Goal: Obtain resource: Obtain resource

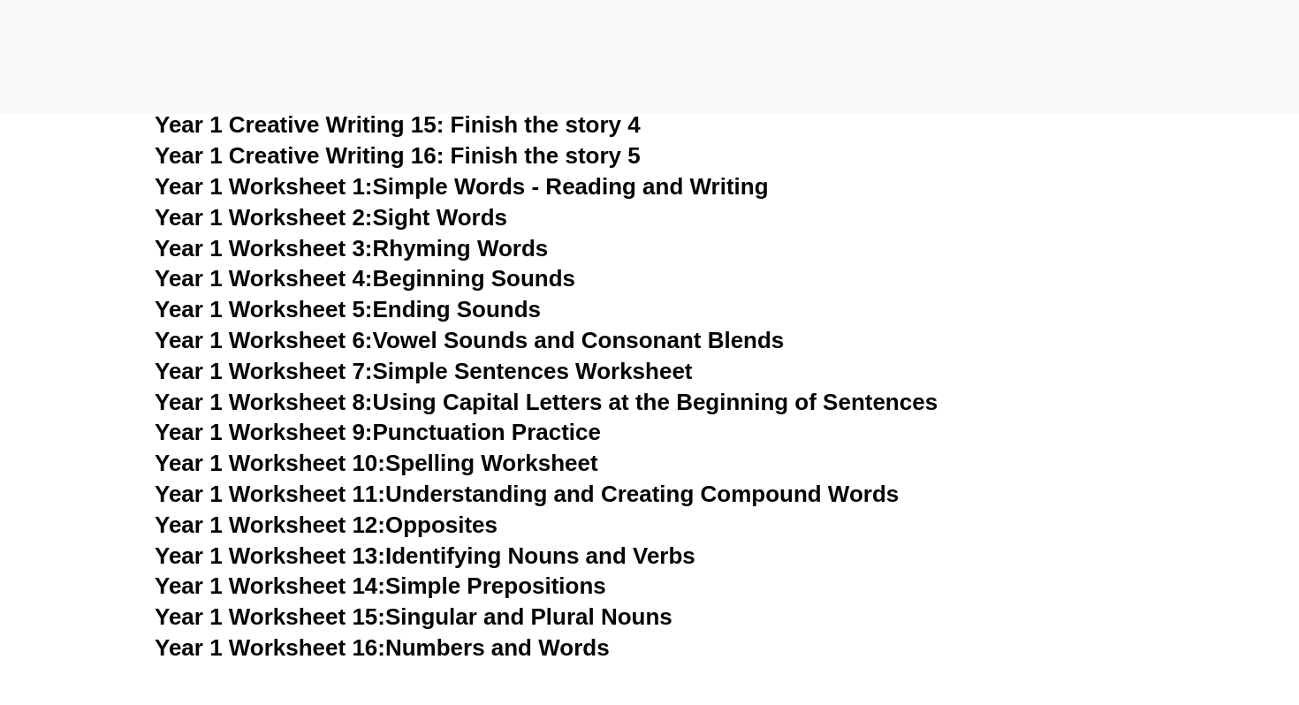
scroll to position [3438, 0]
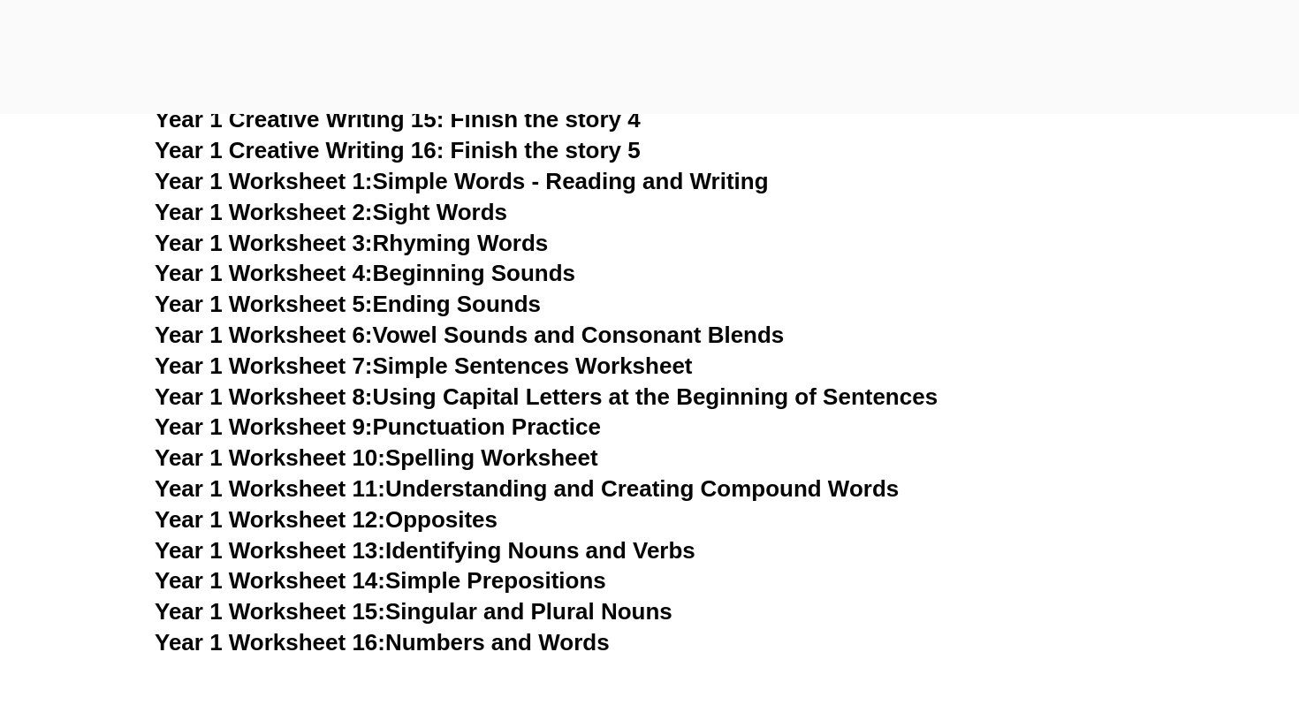
click at [496, 430] on link "Year 1 Worksheet 9: Punctuation Practice" at bounding box center [378, 427] width 446 height 27
click at [473, 552] on link "Year 1 Worksheet 13: Identifying Nouns and Verbs" at bounding box center [425, 550] width 541 height 27
click at [423, 583] on link "Year 1 Worksheet 14: Simple Prepositions" at bounding box center [381, 580] width 452 height 27
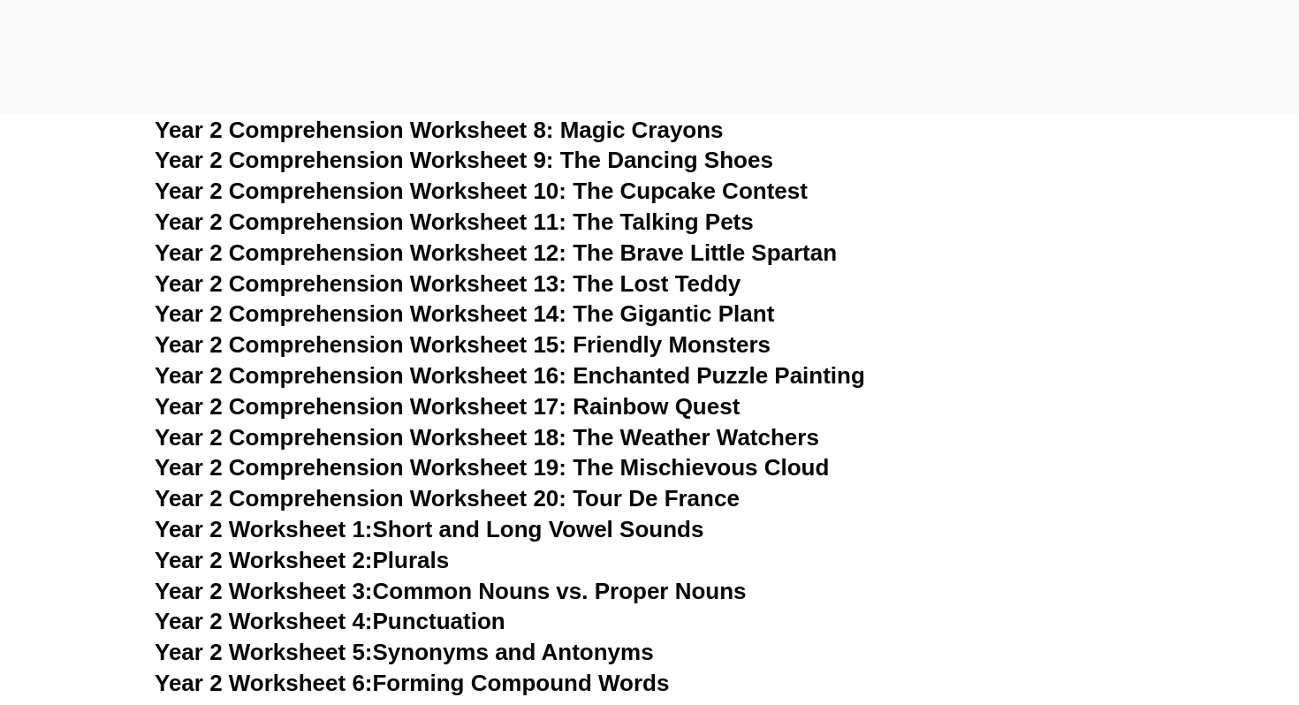
scroll to position [4329, 0]
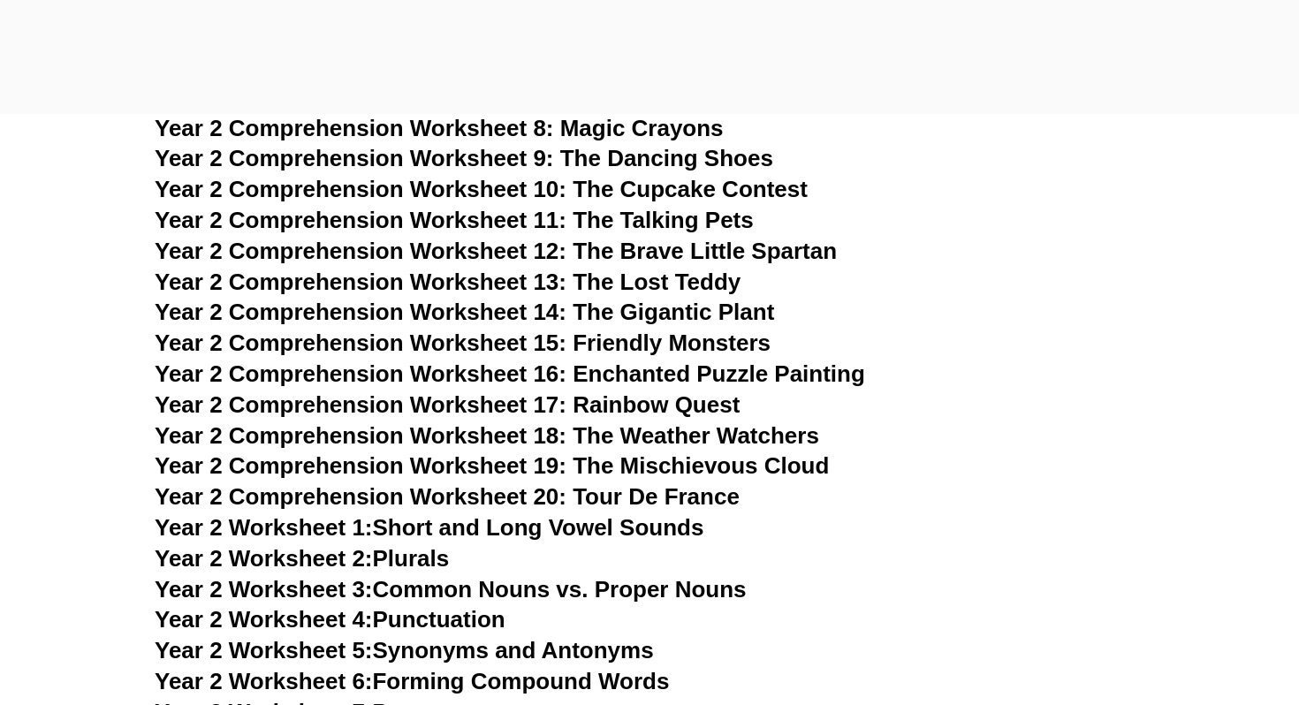
click at [457, 617] on link "Year 2 Worksheet 4: Punctuation" at bounding box center [330, 619] width 351 height 27
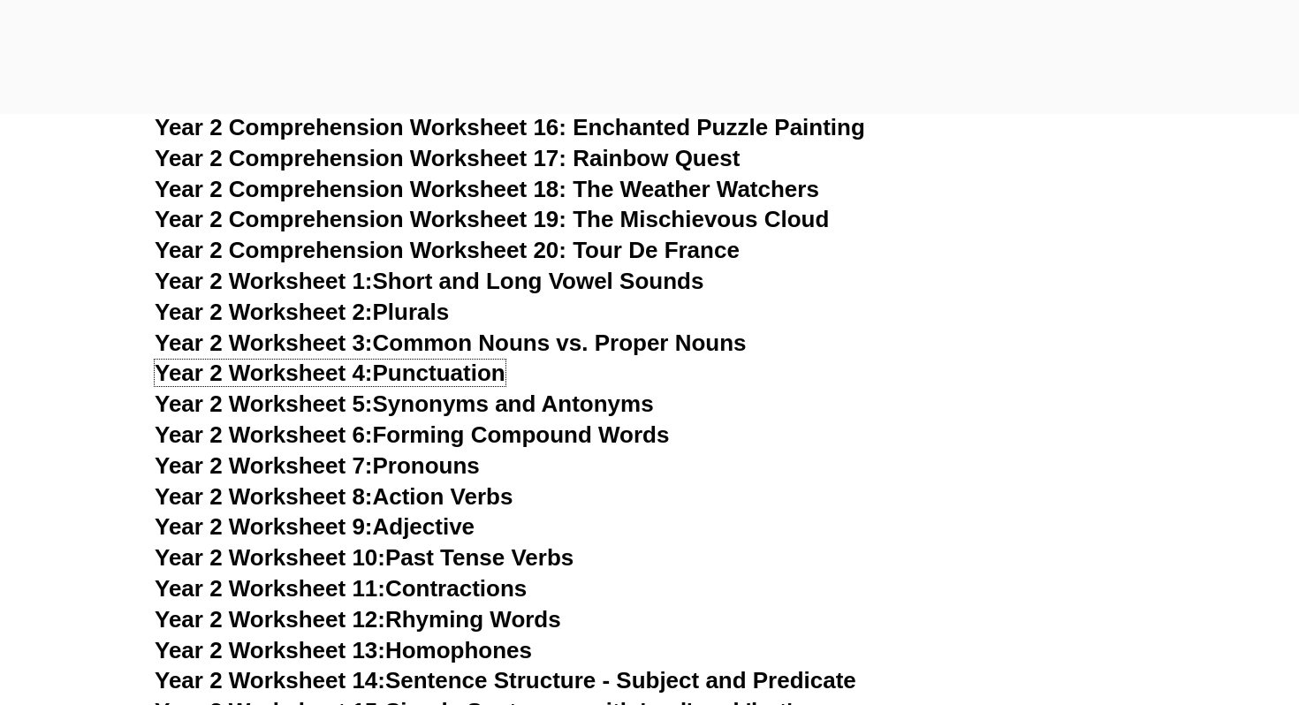
scroll to position [4581, 0]
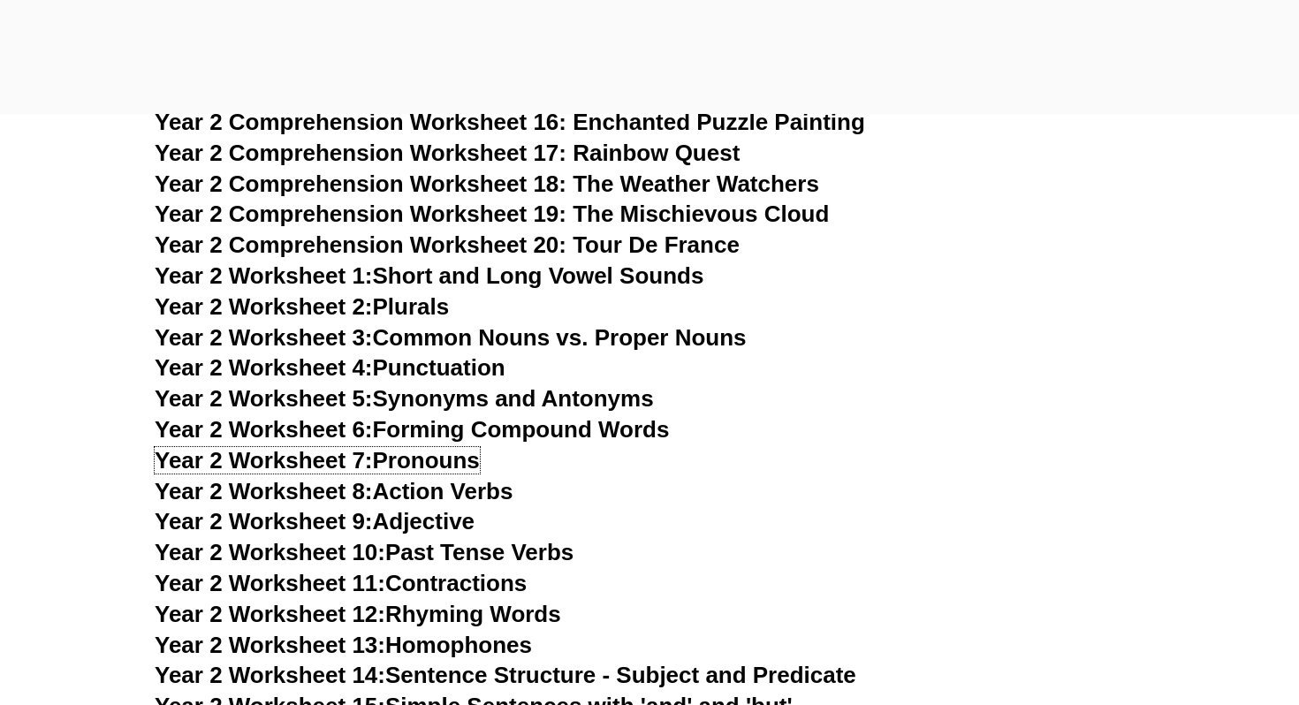
click at [458, 458] on link "Year 2 Worksheet 7: Pronouns" at bounding box center [317, 460] width 325 height 27
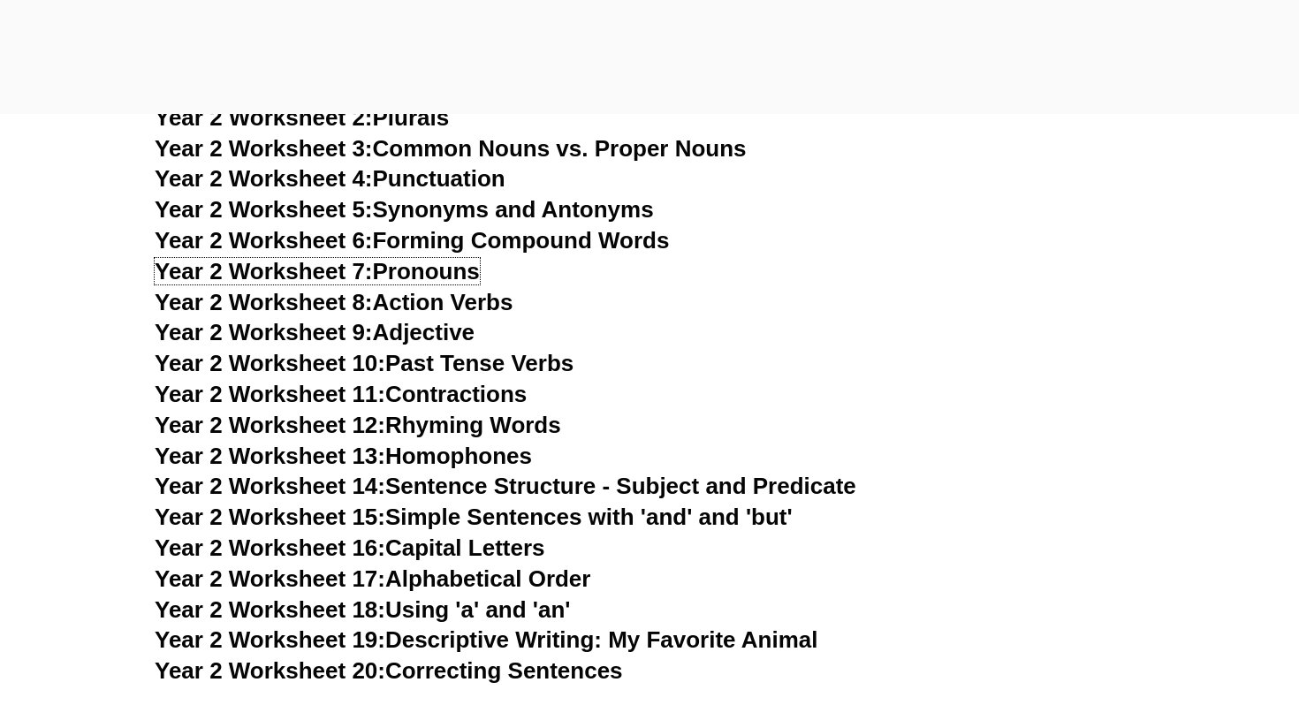
scroll to position [4772, 0]
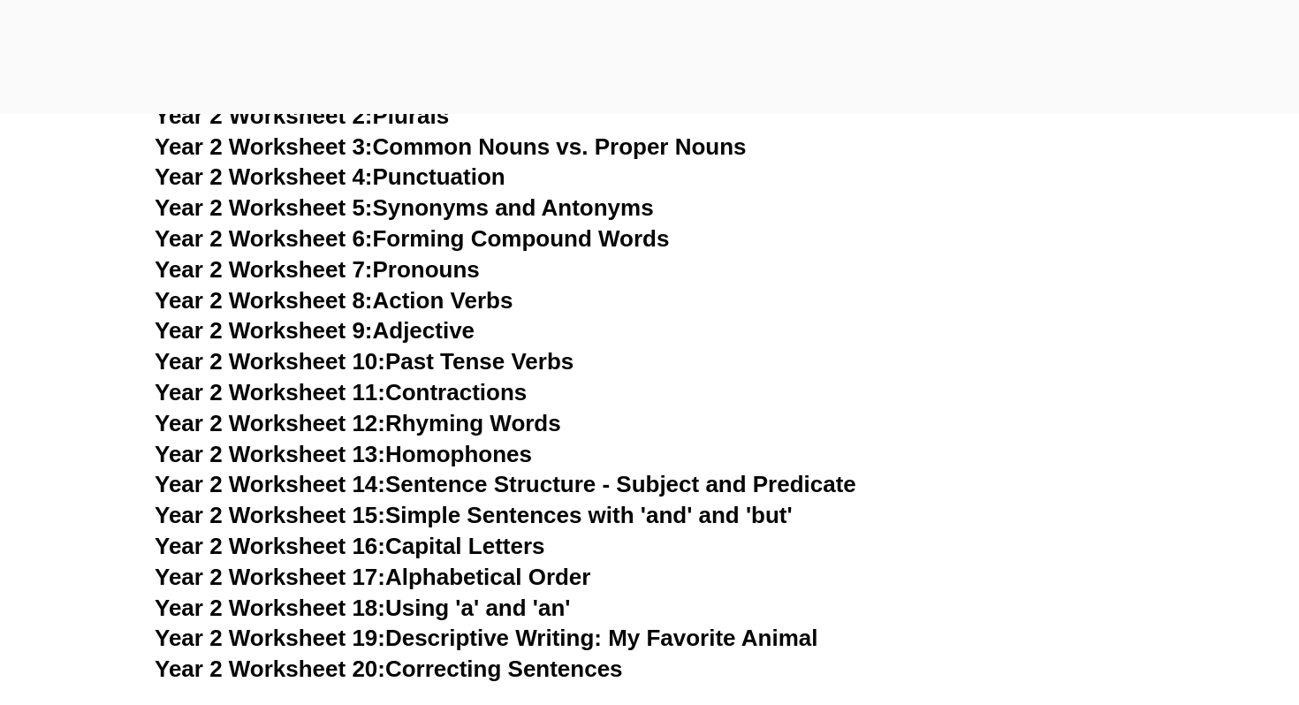
click at [449, 478] on link "Year 2 Worksheet 14: Sentence Structure - Subject and Predicate" at bounding box center [506, 484] width 702 height 27
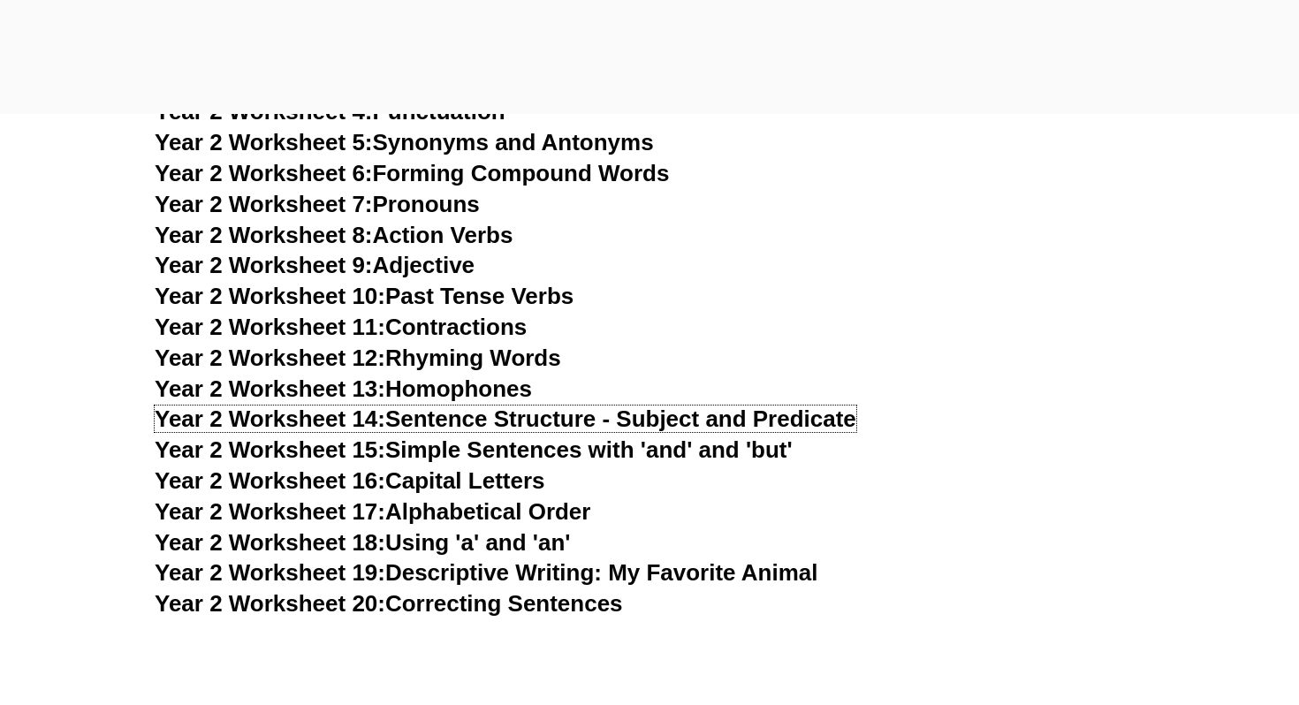
scroll to position [4841, 0]
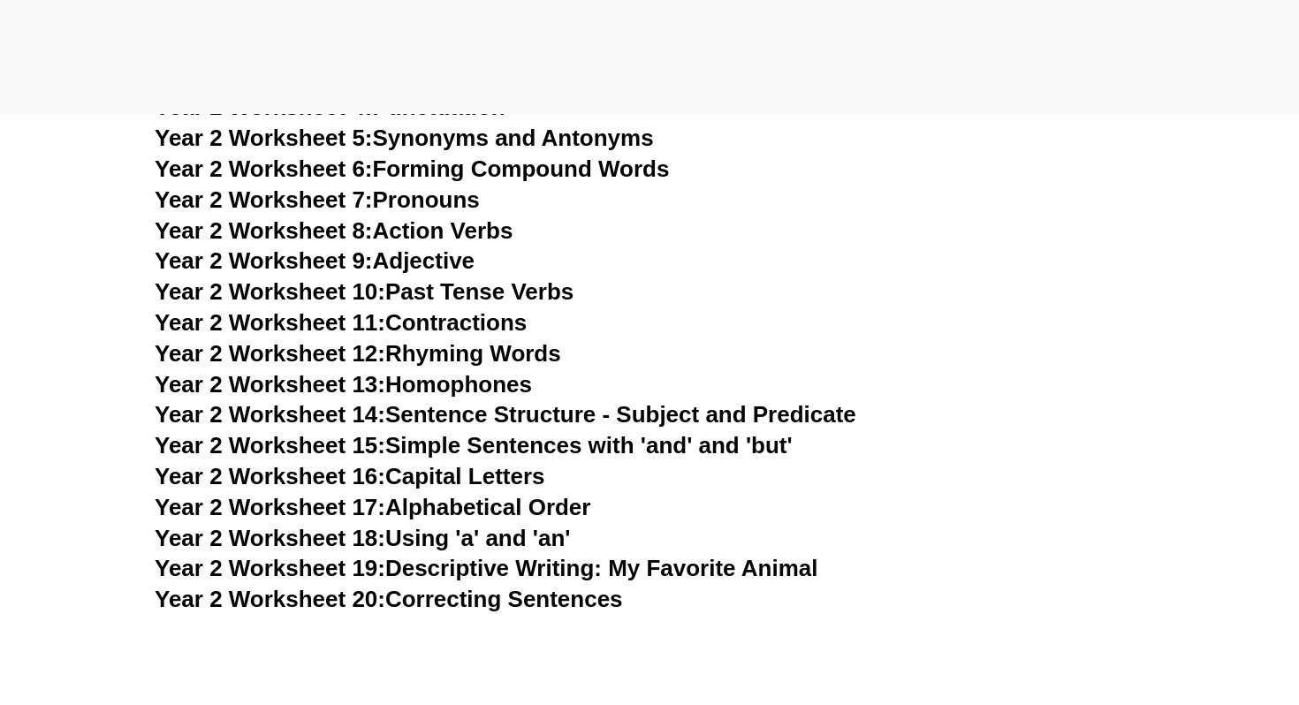
click at [557, 600] on link "Year 2 Worksheet 20: Correcting Sentences" at bounding box center [389, 599] width 468 height 27
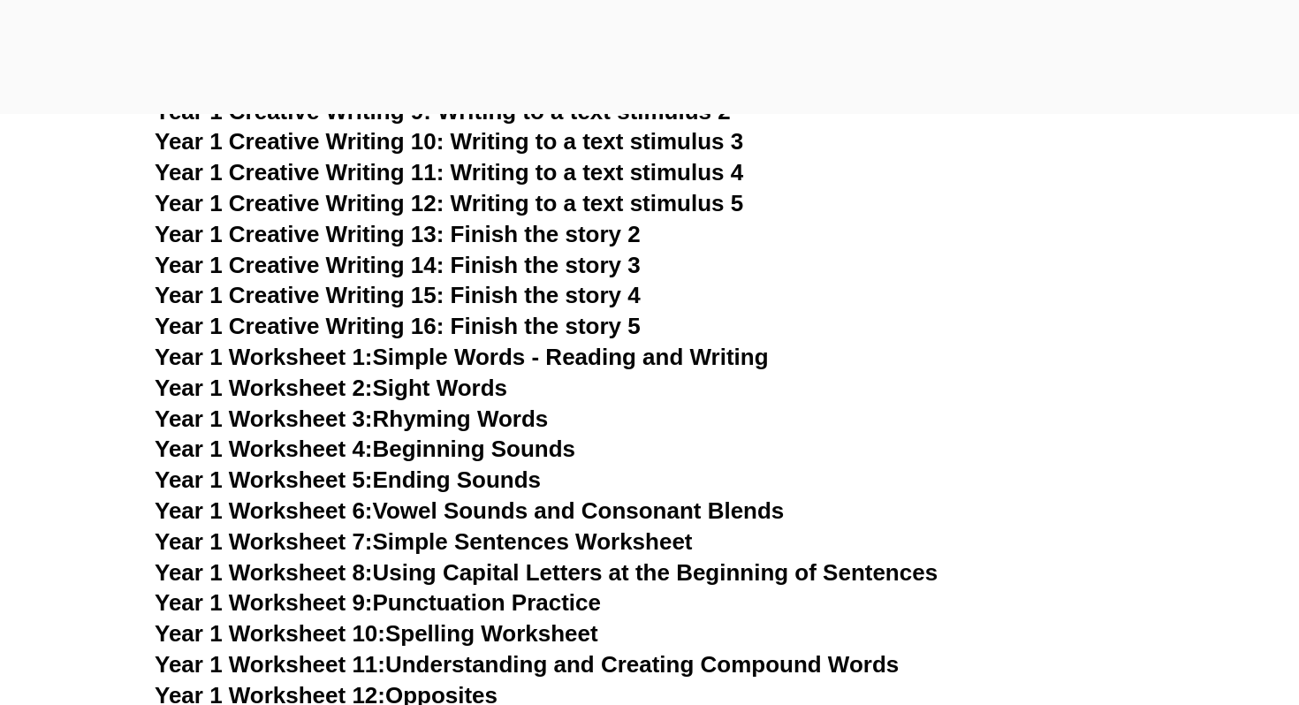
scroll to position [3234, 0]
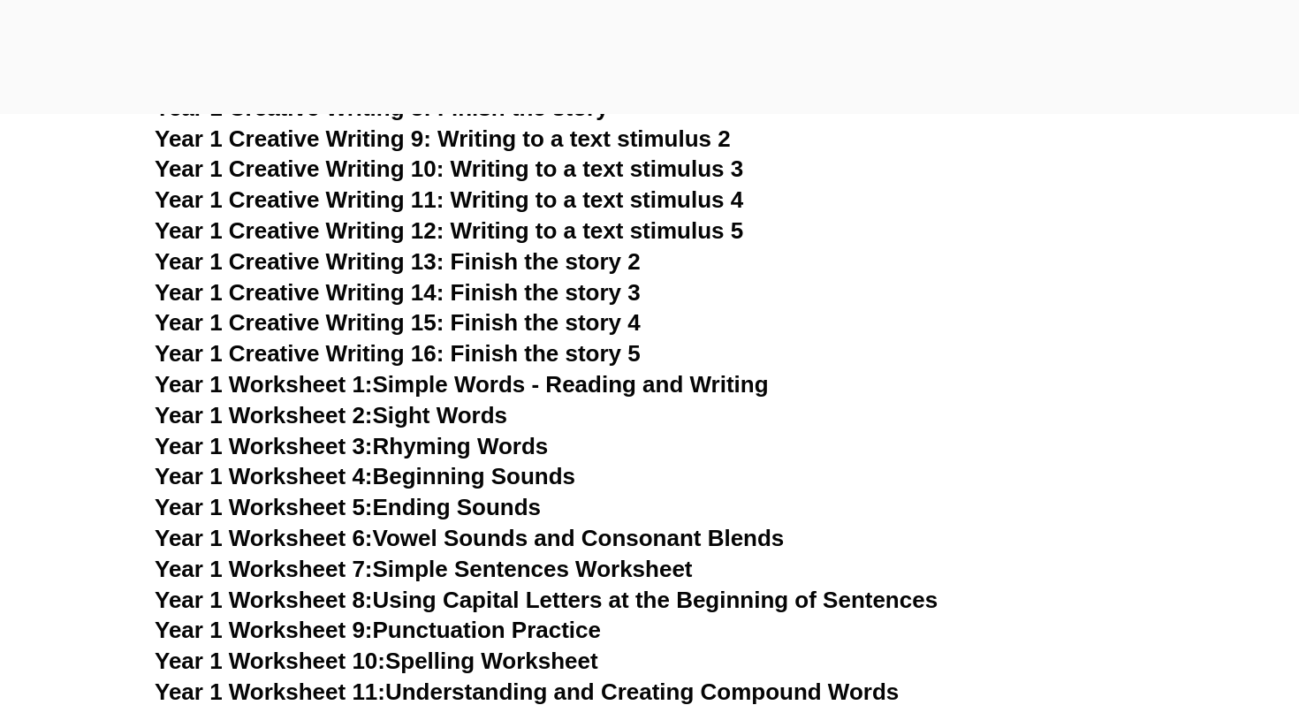
click at [639, 396] on link "Year 1 Worksheet 1: Simple Words - Reading and Writing" at bounding box center [462, 384] width 614 height 27
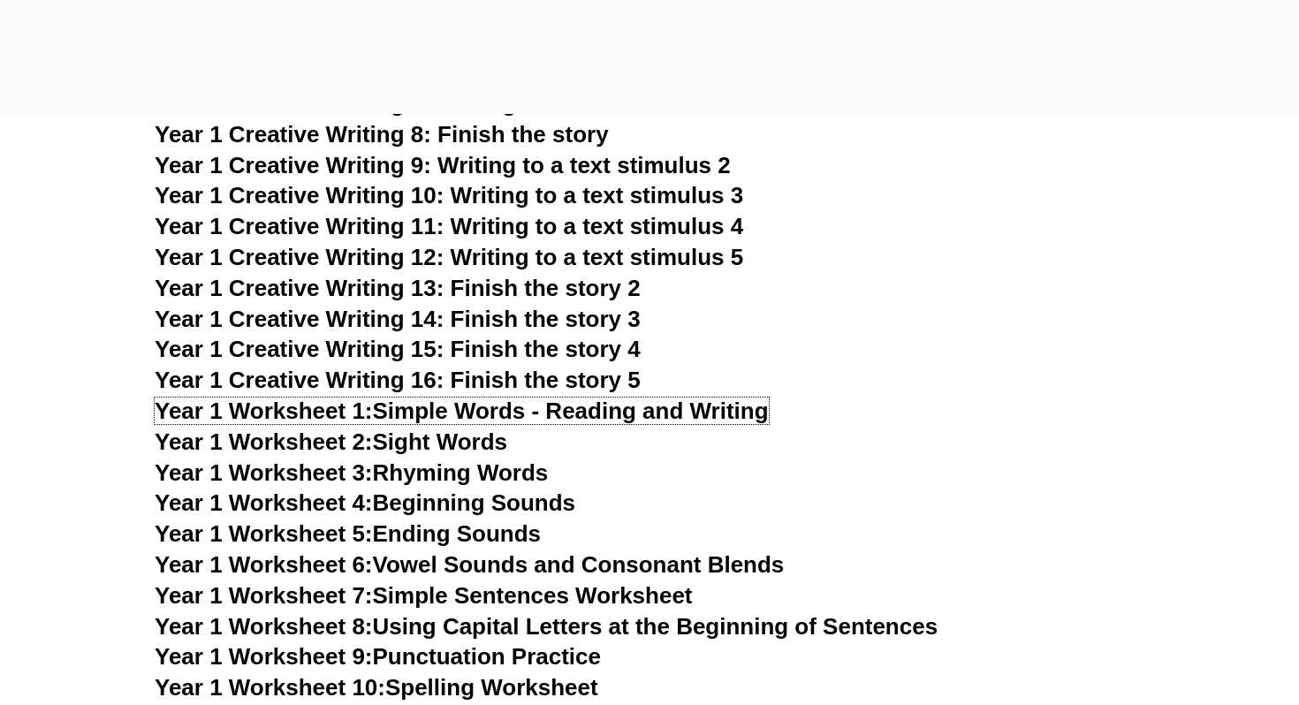
scroll to position [3206, 0]
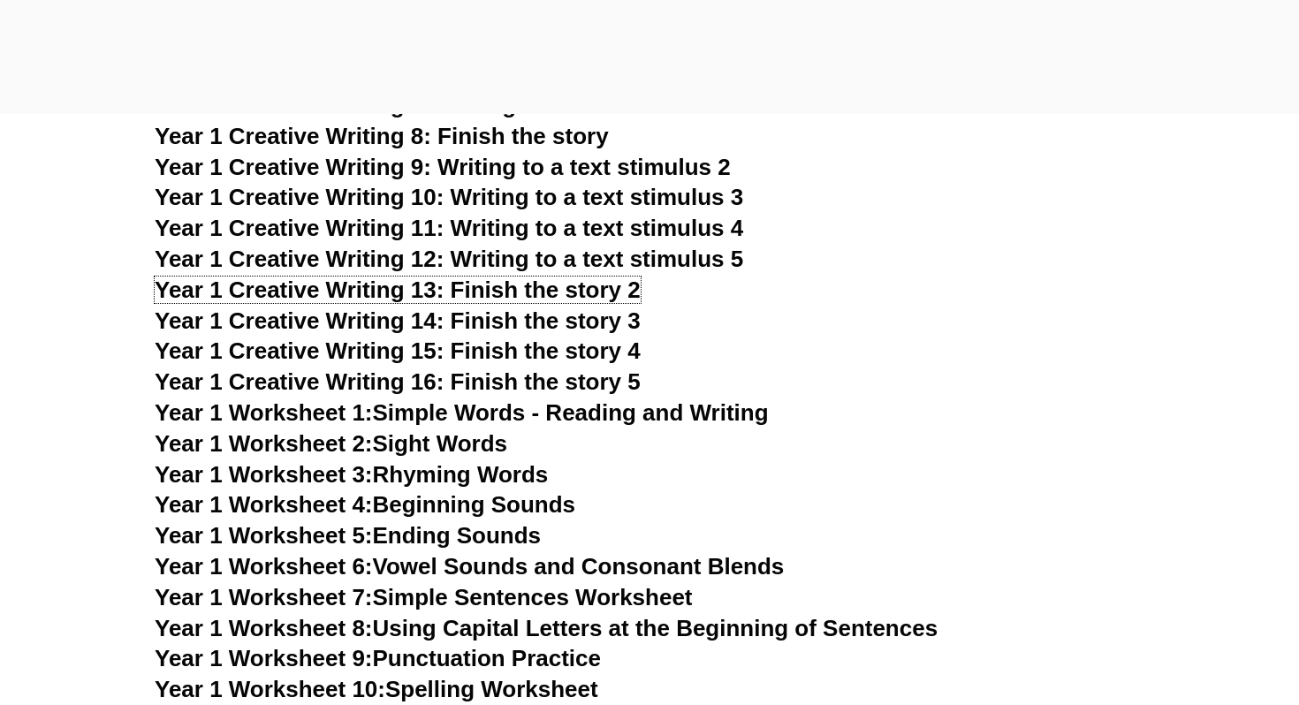
click at [488, 282] on span "Year 1 Creative Writing 13: Finish the story 2" at bounding box center [398, 290] width 486 height 27
